Goal: Check status: Check status

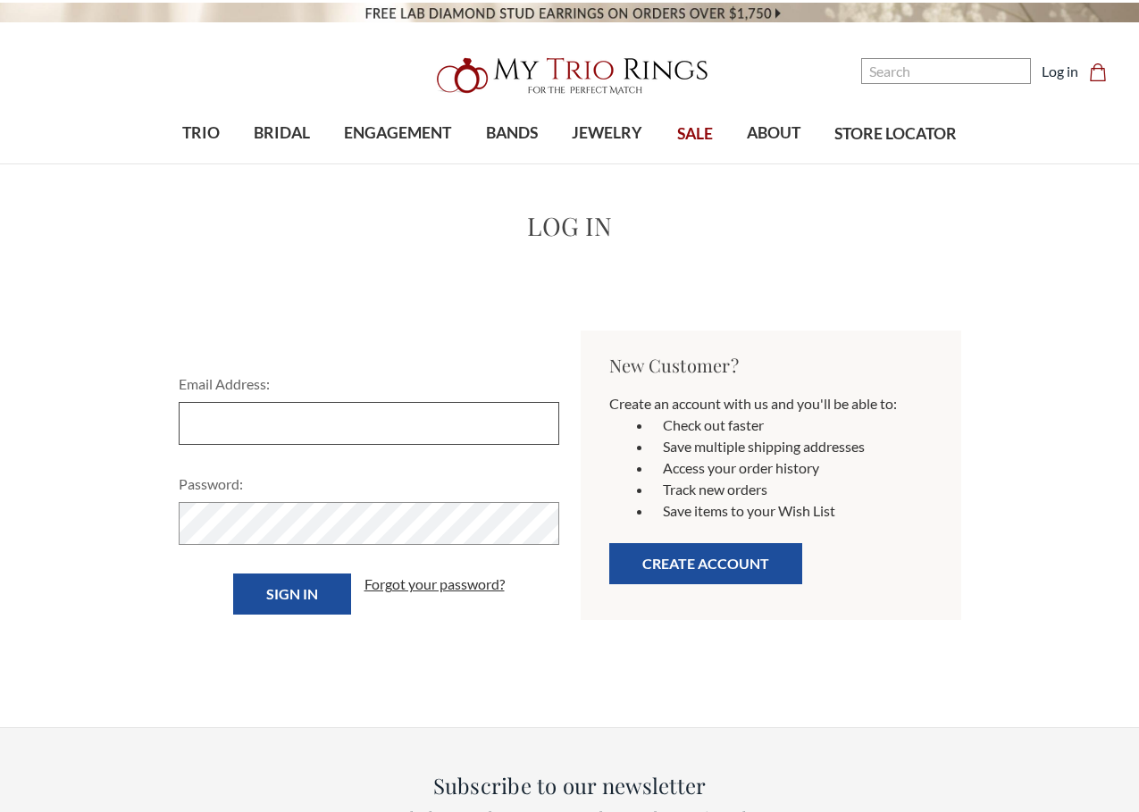
click at [539, 422] on input "Email Address:" at bounding box center [369, 423] width 381 height 43
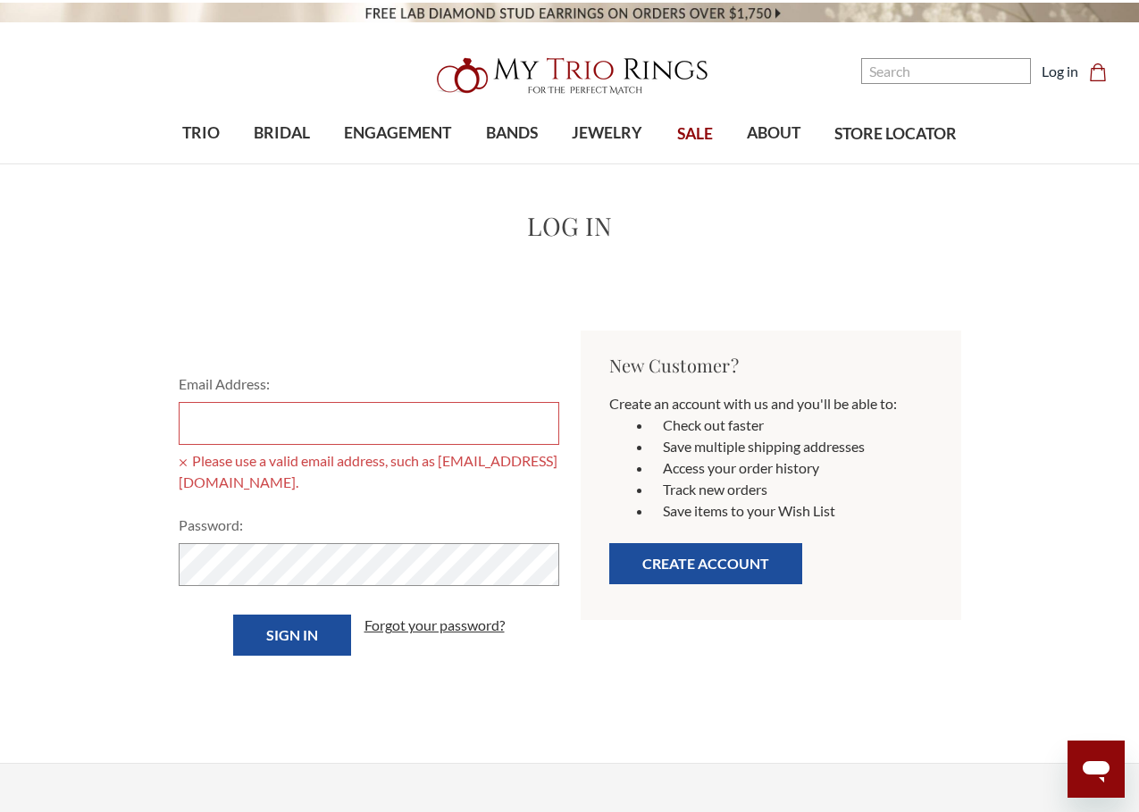
type input "[EMAIL_ADDRESS][DOMAIN_NAME]"
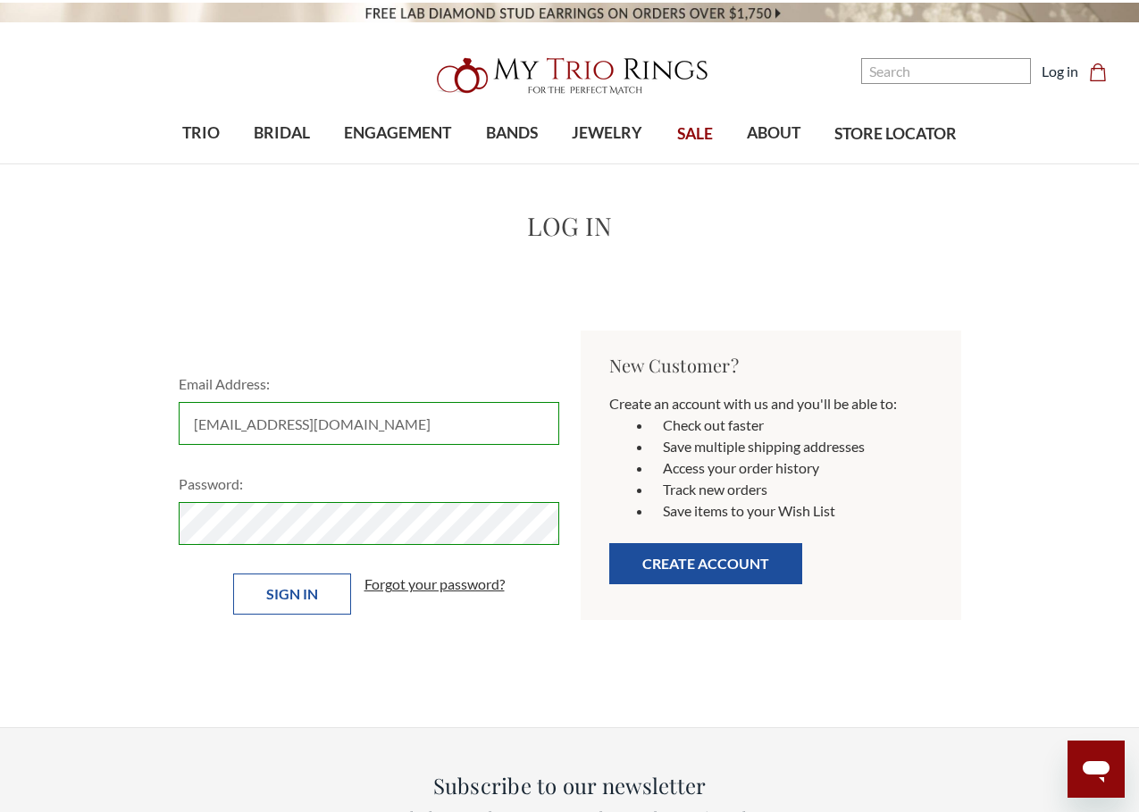
click at [275, 593] on input "Sign in" at bounding box center [292, 594] width 118 height 41
